Goal: Transaction & Acquisition: Purchase product/service

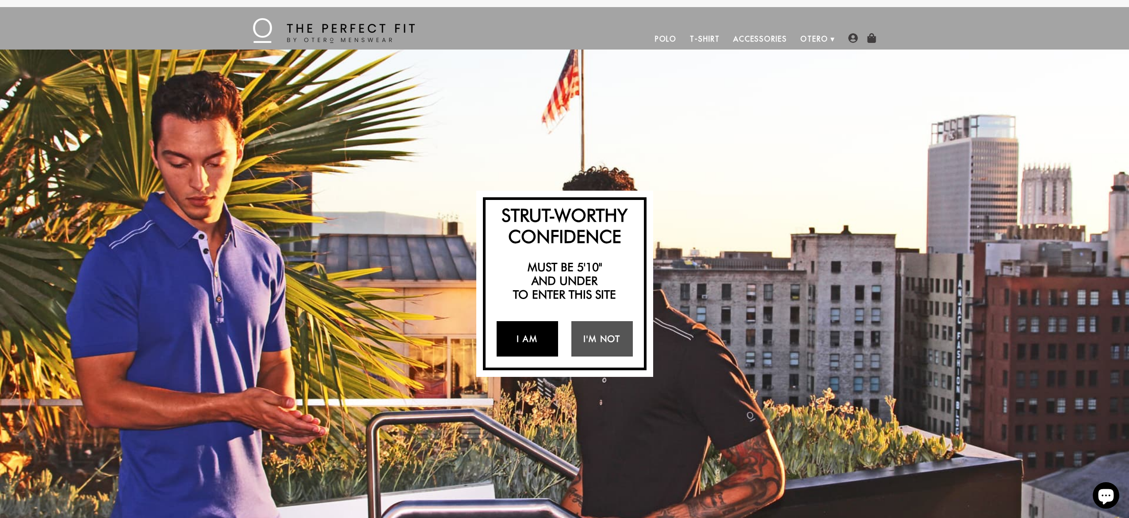
click at [512, 336] on link "I Am" at bounding box center [527, 338] width 61 height 35
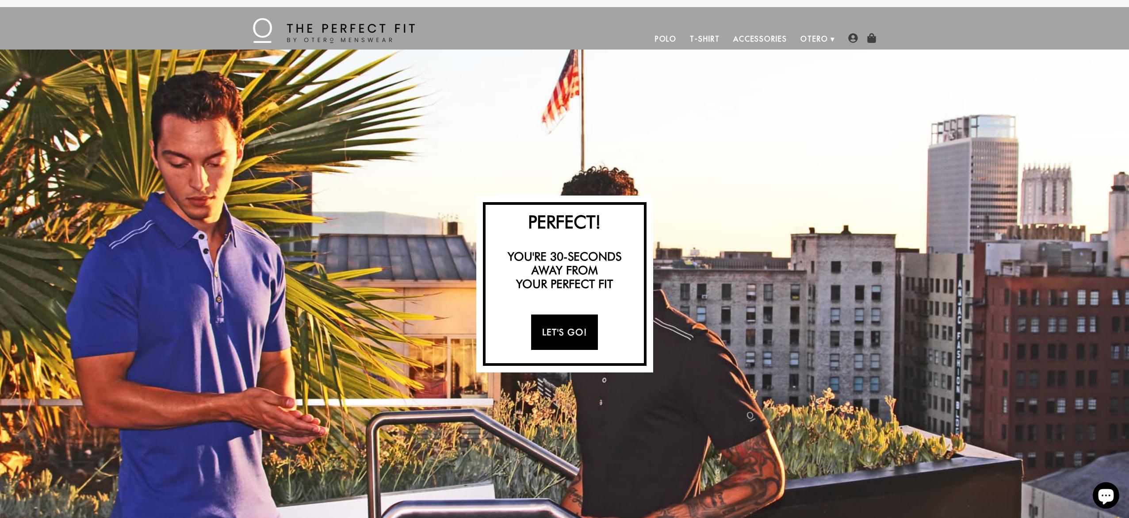
click at [578, 338] on link "Let's Go!" at bounding box center [564, 331] width 67 height 35
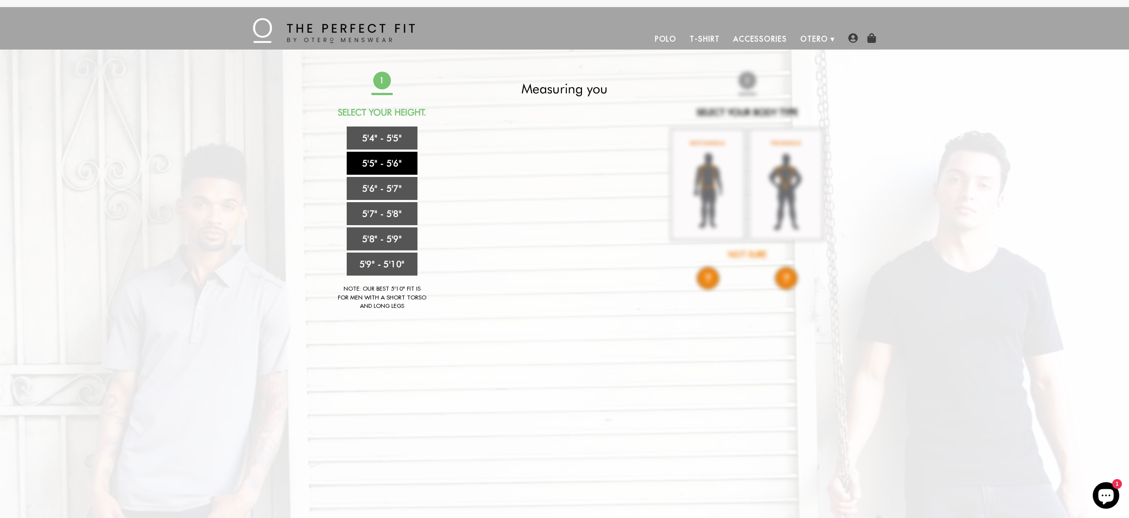
click at [403, 164] on link "5'5" - 5'6"" at bounding box center [382, 163] width 71 height 23
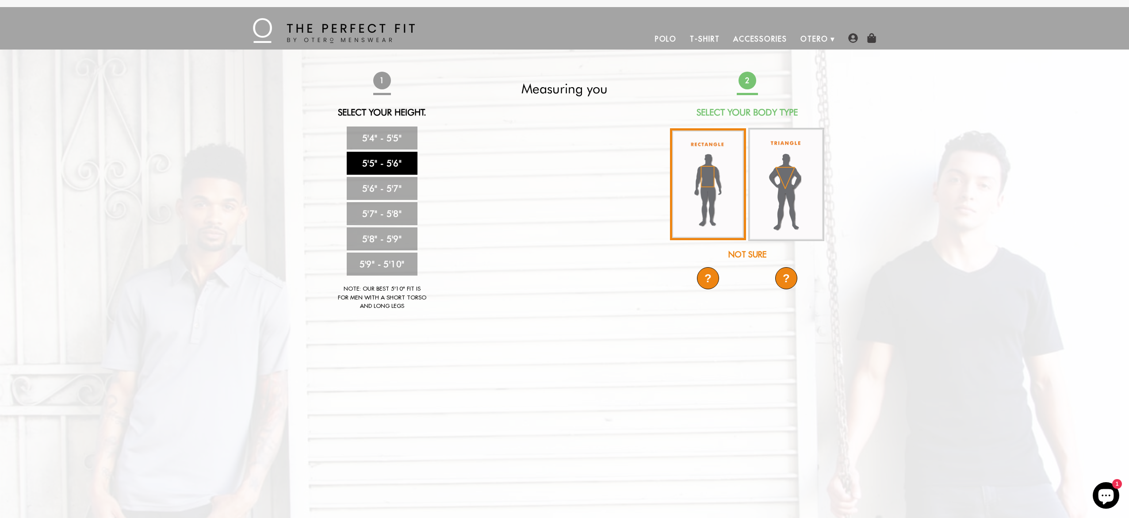
click at [699, 182] on img at bounding box center [708, 184] width 76 height 112
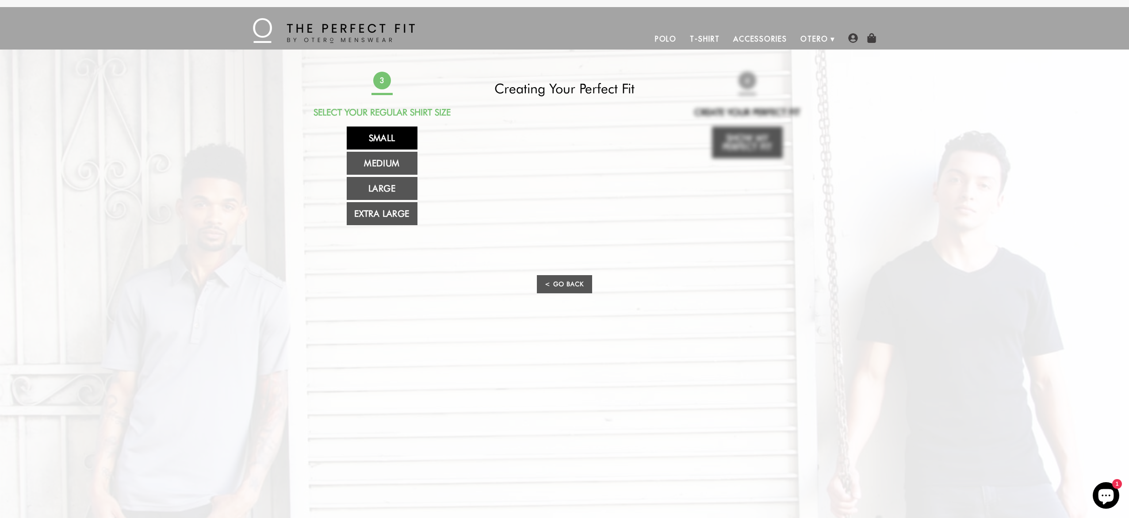
click at [402, 141] on link "Small" at bounding box center [382, 137] width 71 height 23
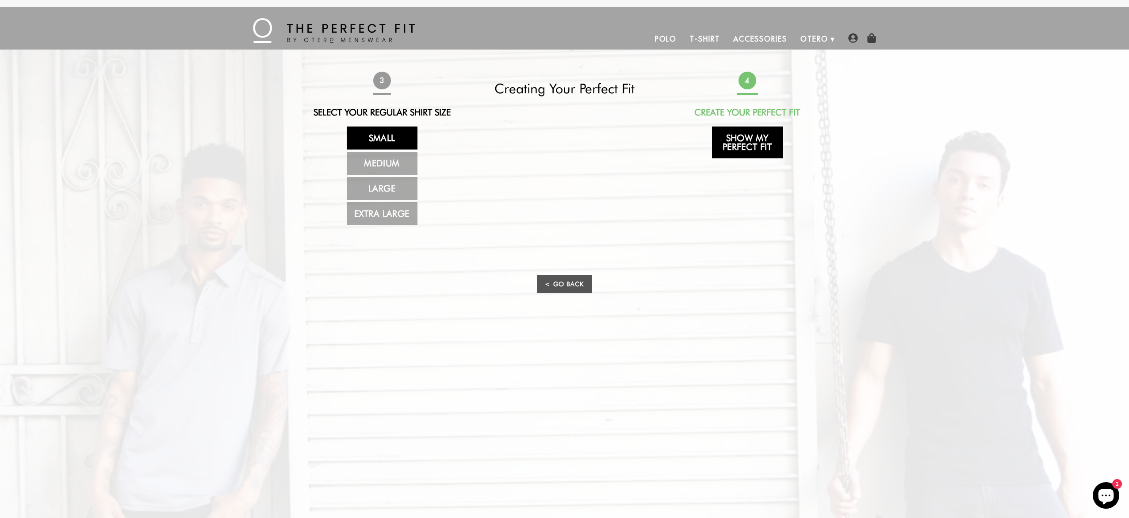
click at [727, 149] on link "Show My Perfect Fit" at bounding box center [747, 142] width 71 height 32
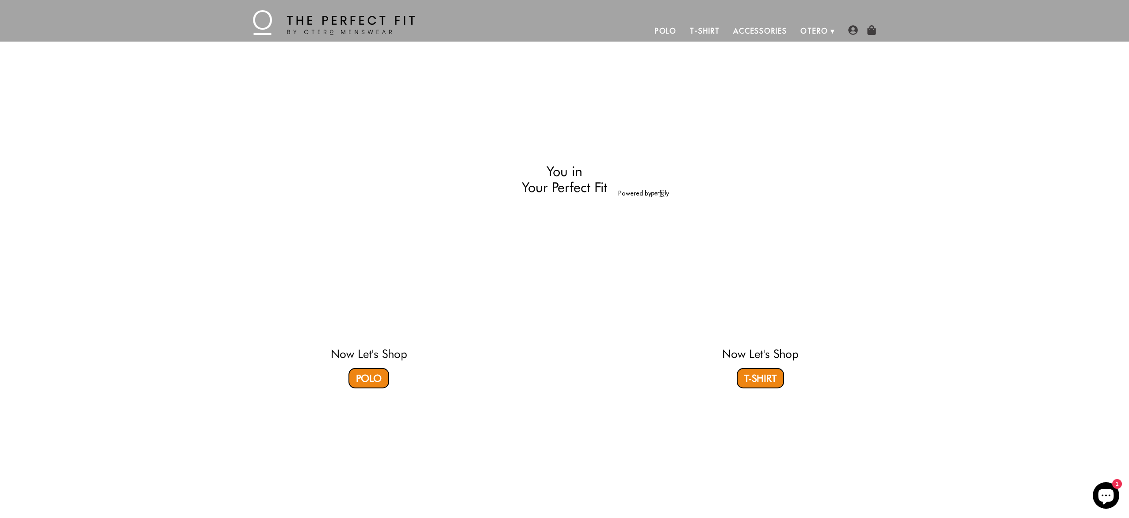
select select "55-56"
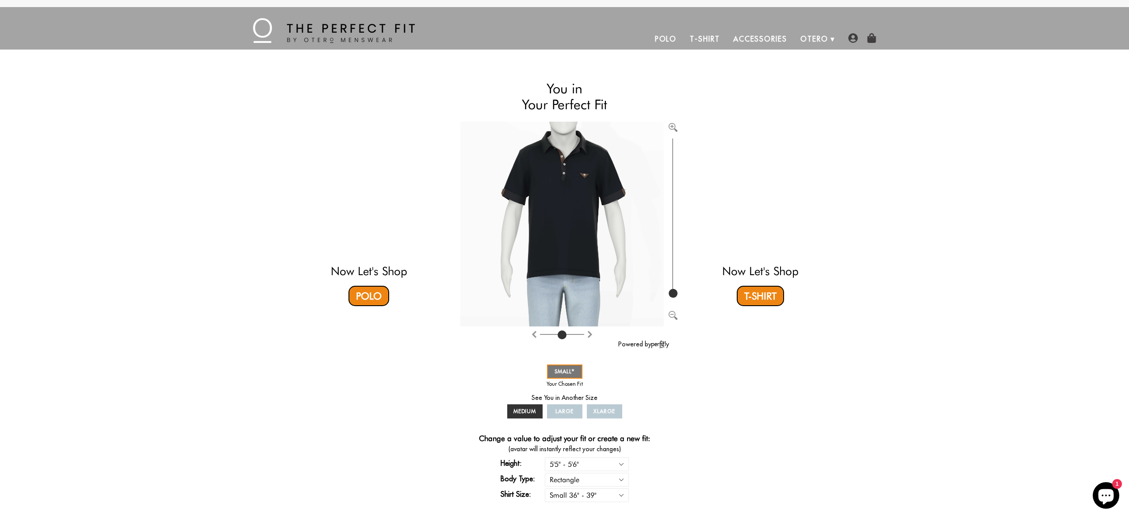
scroll to position [2, 0]
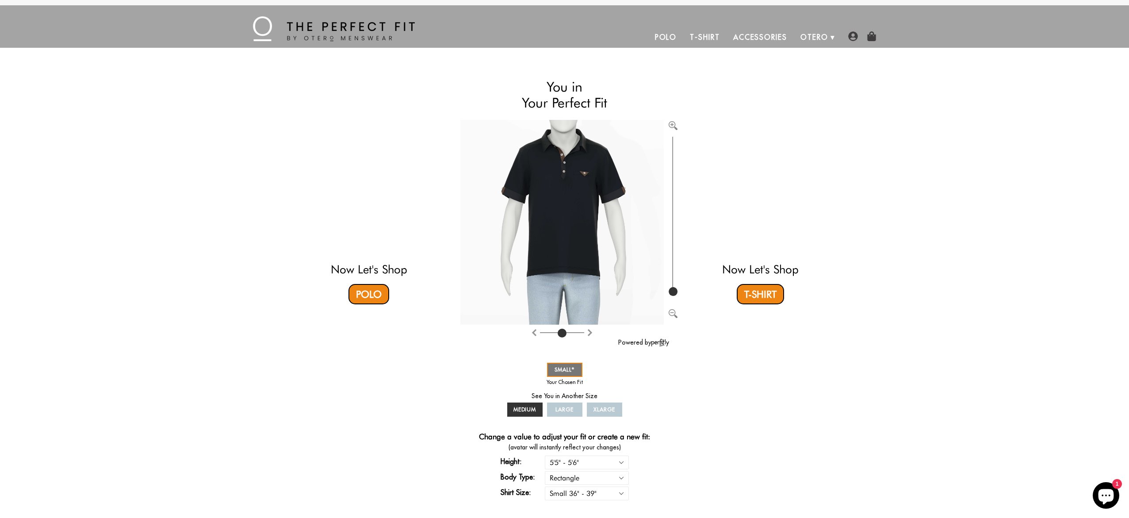
click at [673, 36] on link "Polo" at bounding box center [665, 37] width 35 height 21
